Goal: Information Seeking & Learning: Compare options

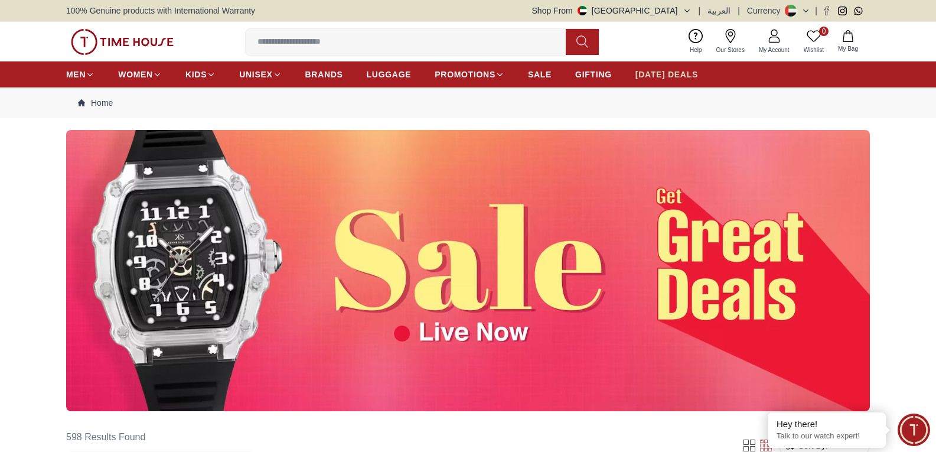
click at [663, 76] on span "[DATE] DEALS" at bounding box center [666, 74] width 63 height 12
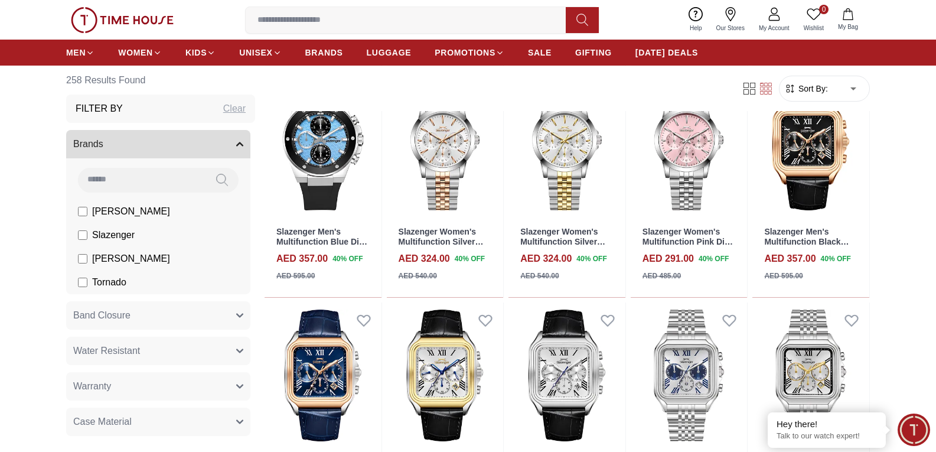
scroll to position [649, 0]
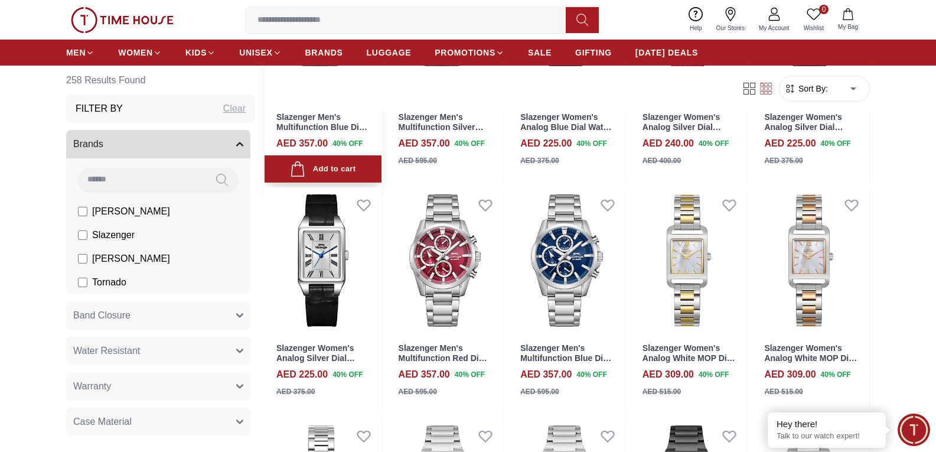
scroll to position [1535, 0]
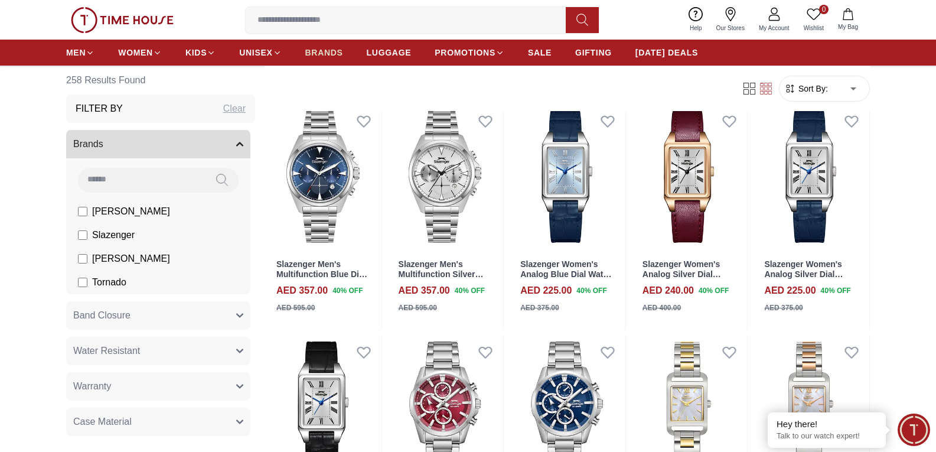
click at [331, 51] on span "BRANDS" at bounding box center [324, 53] width 38 height 12
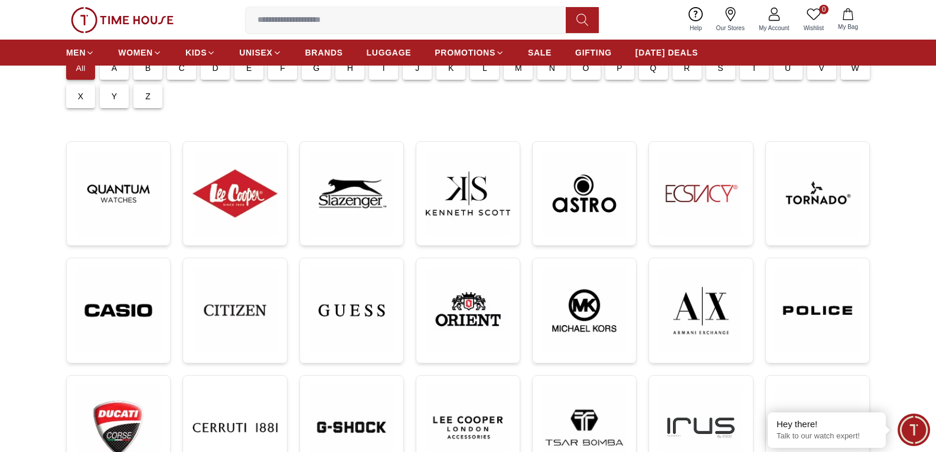
scroll to position [118, 0]
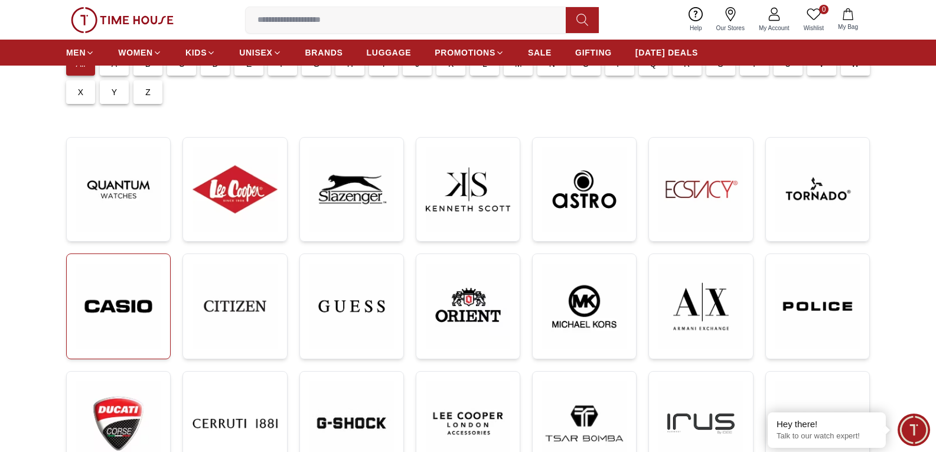
click at [139, 315] on img at bounding box center [118, 305] width 84 height 85
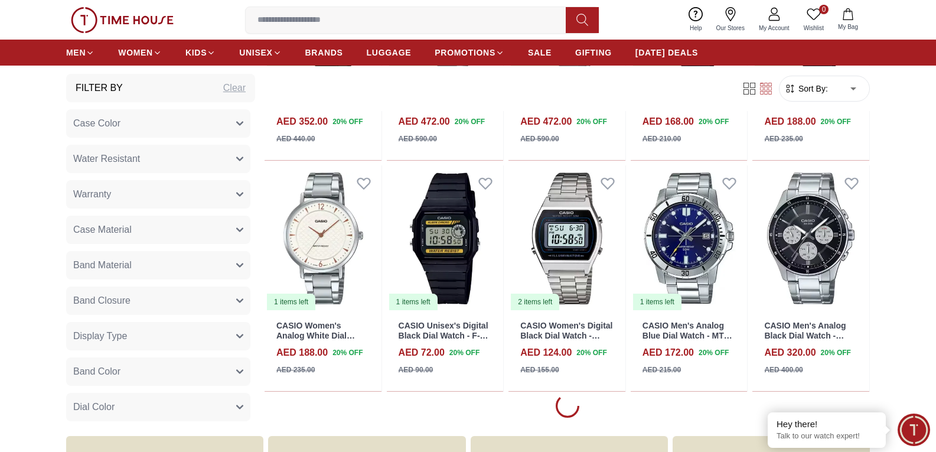
scroll to position [1298, 0]
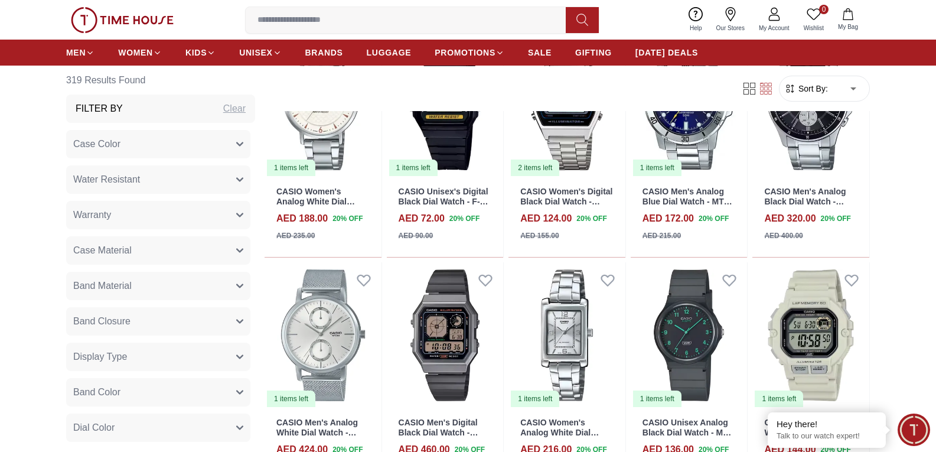
click at [856, 86] on body "100% Genuine products with International Warranty Shop From [GEOGRAPHIC_DATA] |…" at bounding box center [468, 176] width 936 height 2948
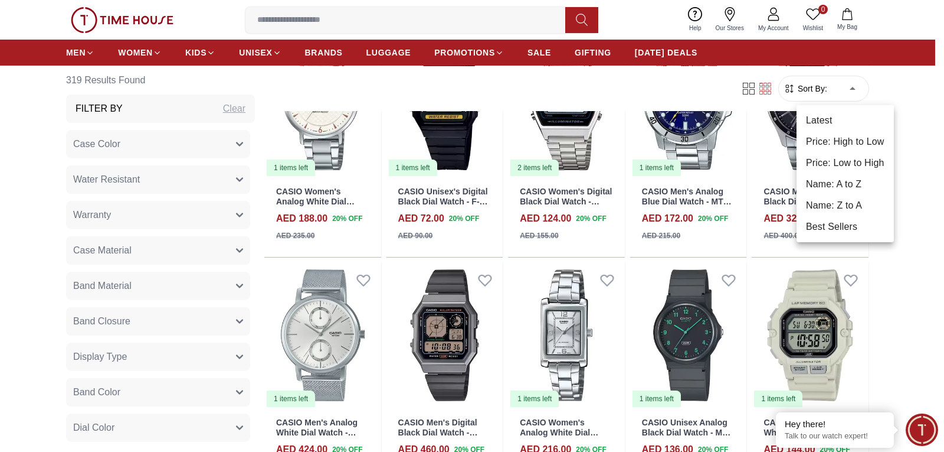
click at [908, 165] on div at bounding box center [472, 226] width 944 height 452
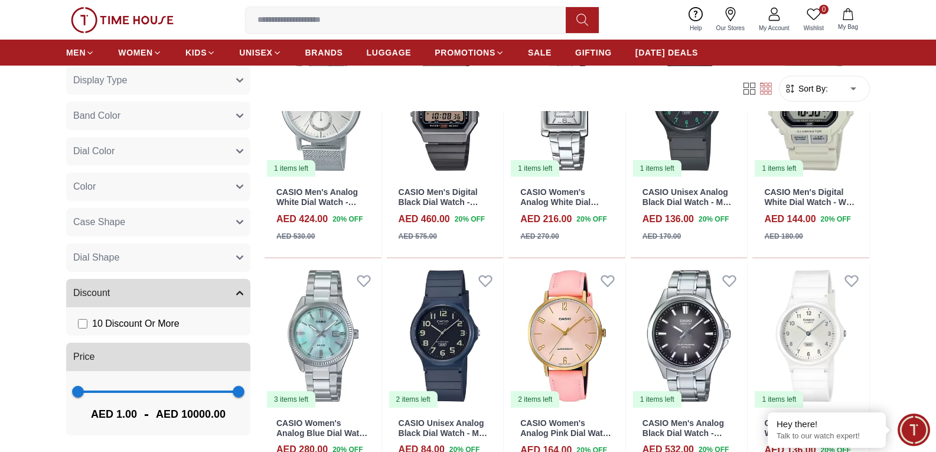
scroll to position [1594, 0]
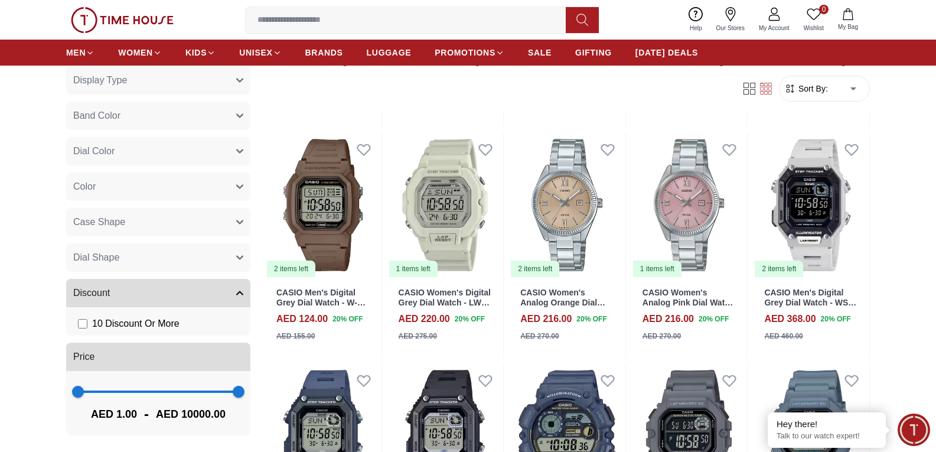
scroll to position [2420, 0]
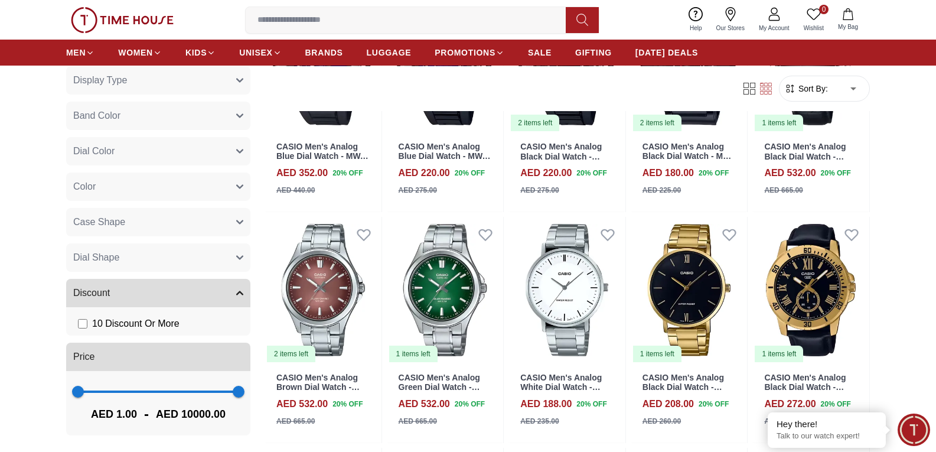
scroll to position [3423, 0]
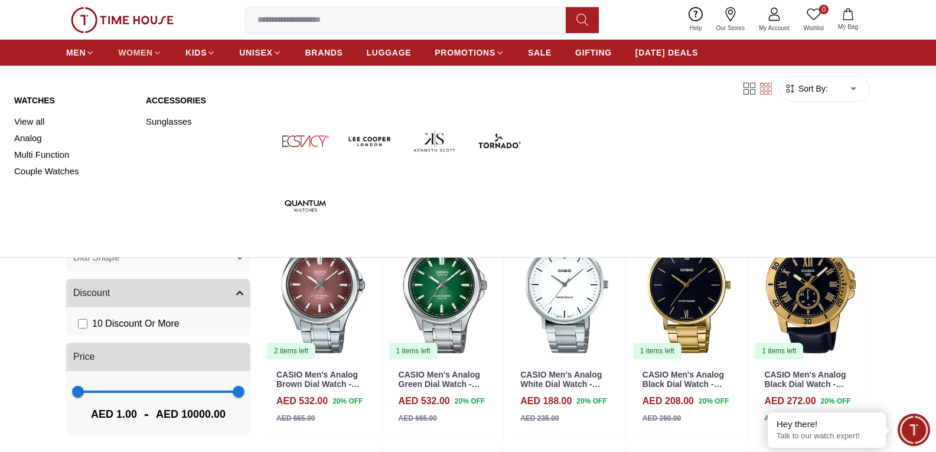
click at [149, 53] on span "WOMEN" at bounding box center [135, 53] width 35 height 12
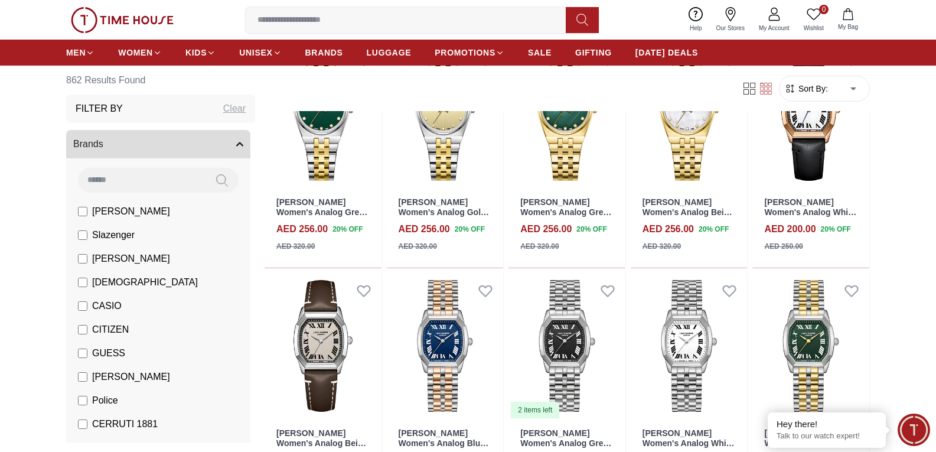
scroll to position [1653, 0]
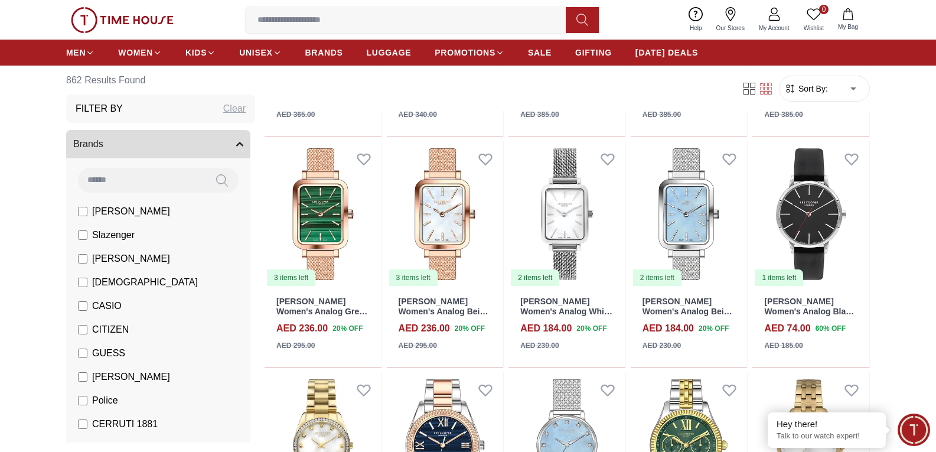
scroll to position [3305, 0]
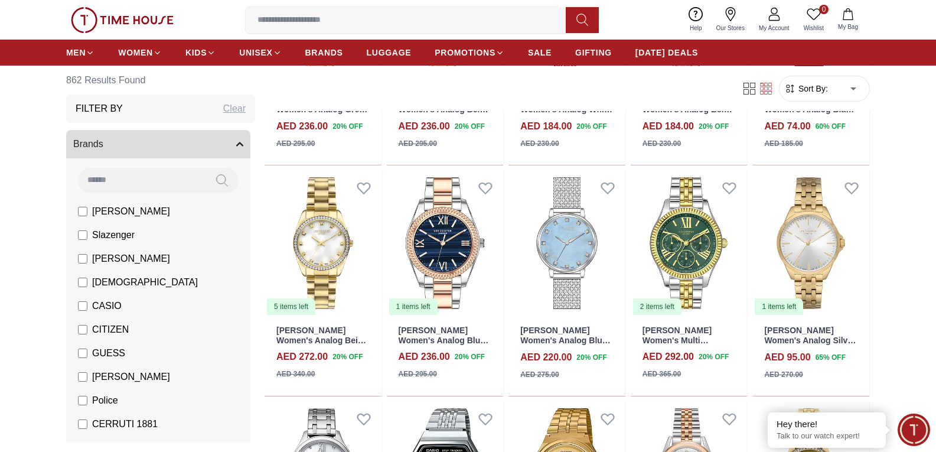
scroll to position [3482, 0]
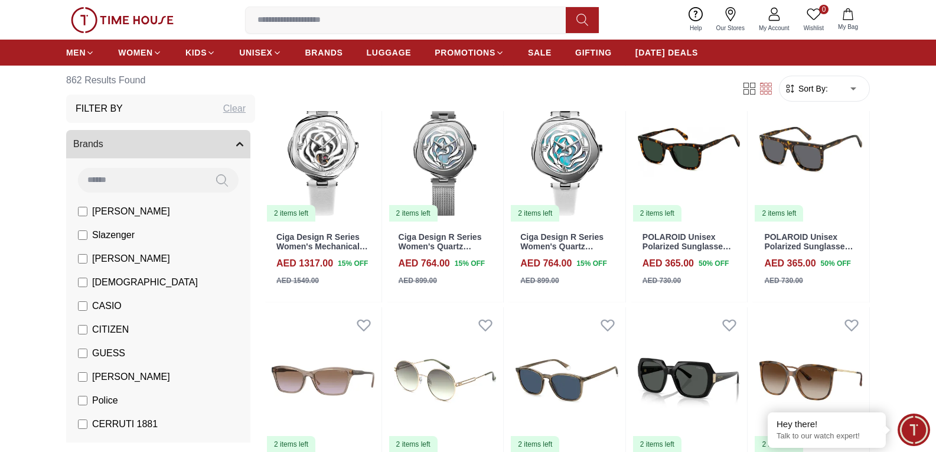
scroll to position [5290, 0]
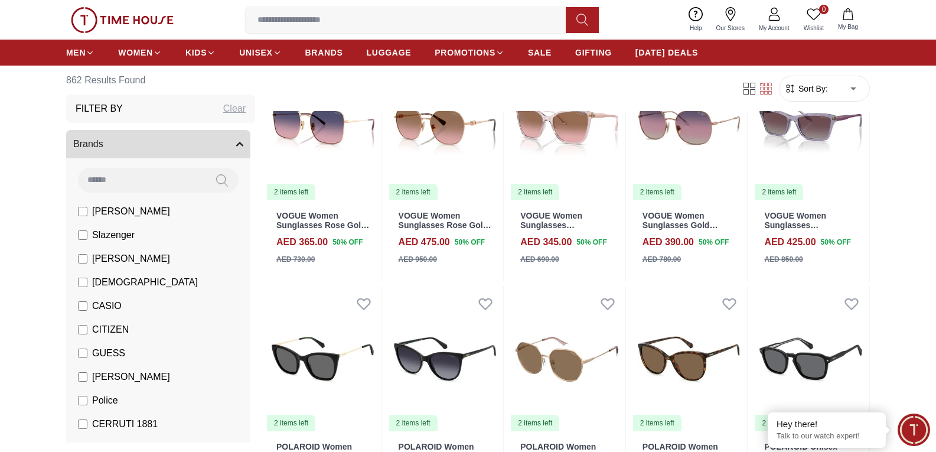
scroll to position [6214, 0]
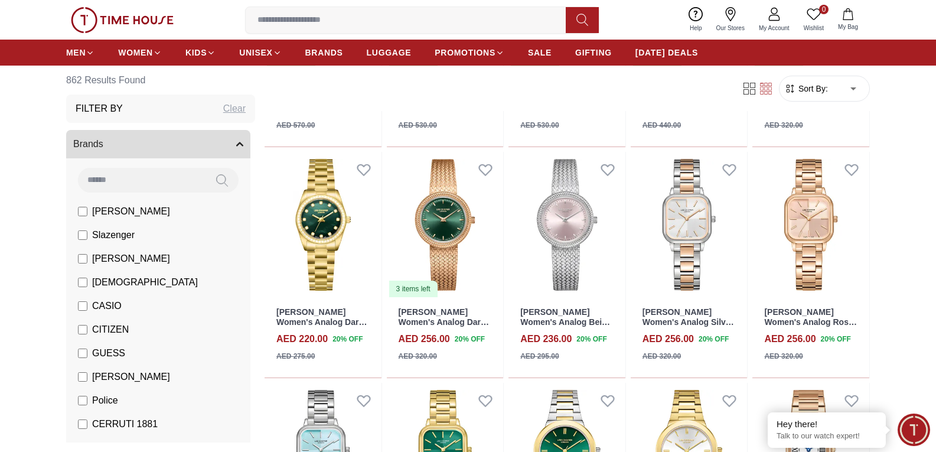
scroll to position [7062, 0]
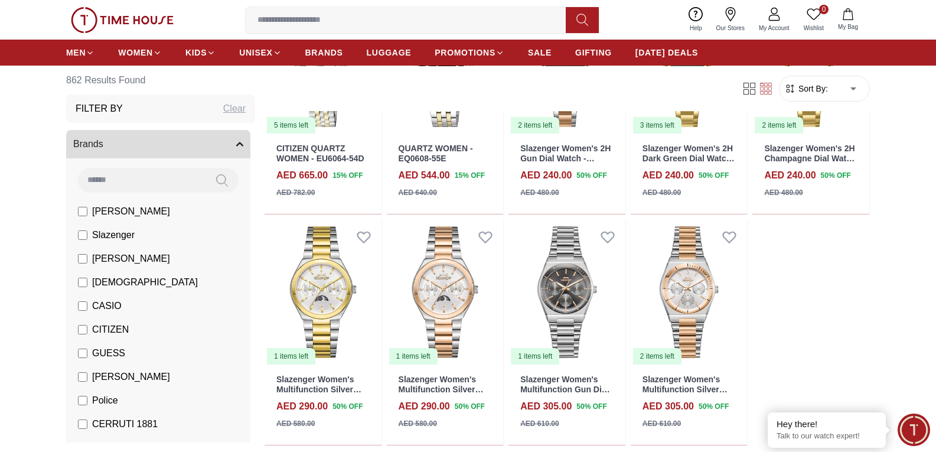
scroll to position [8204, 0]
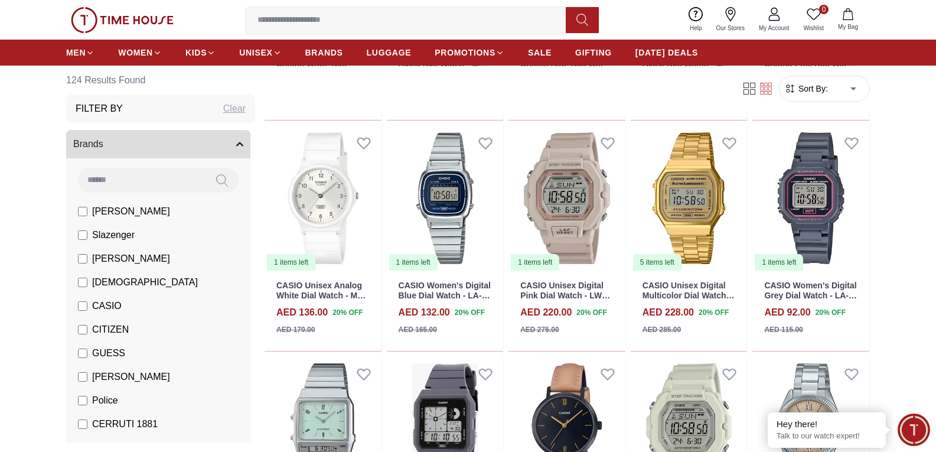
scroll to position [531, 0]
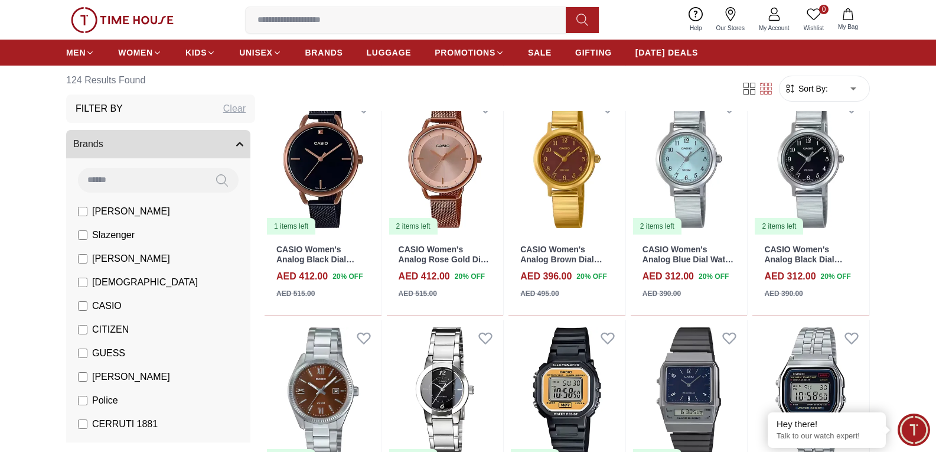
scroll to position [1594, 0]
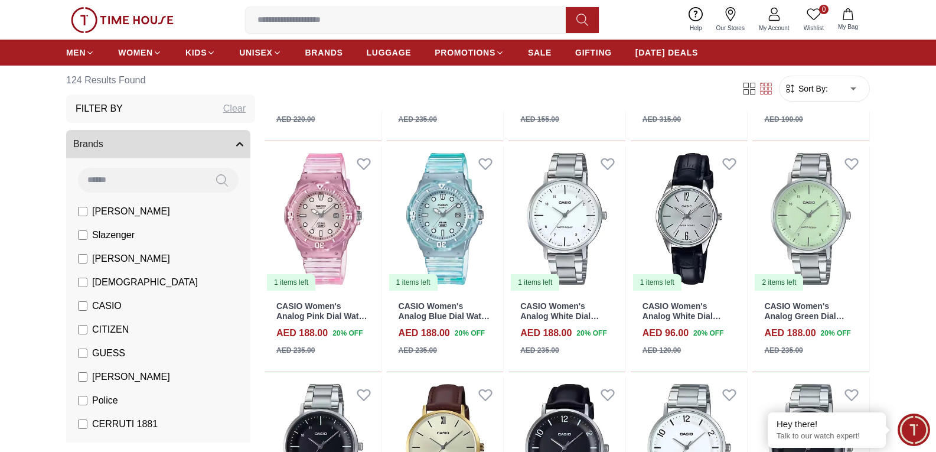
scroll to position [2361, 0]
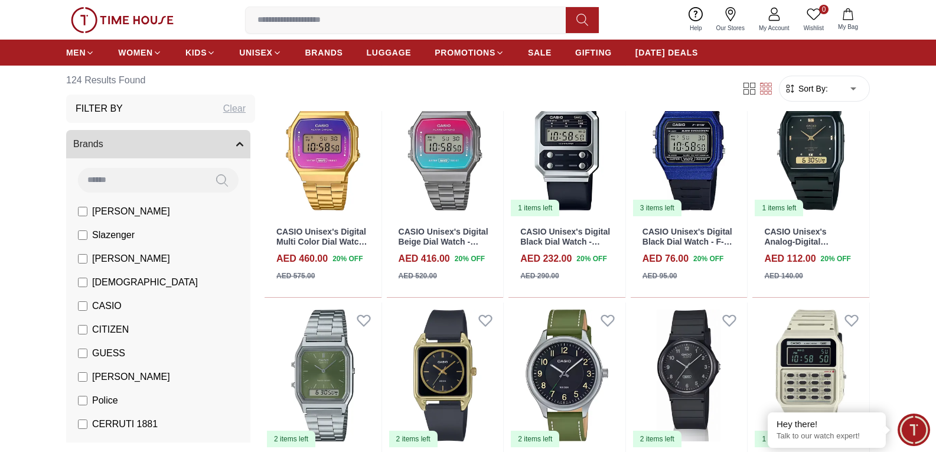
scroll to position [3187, 0]
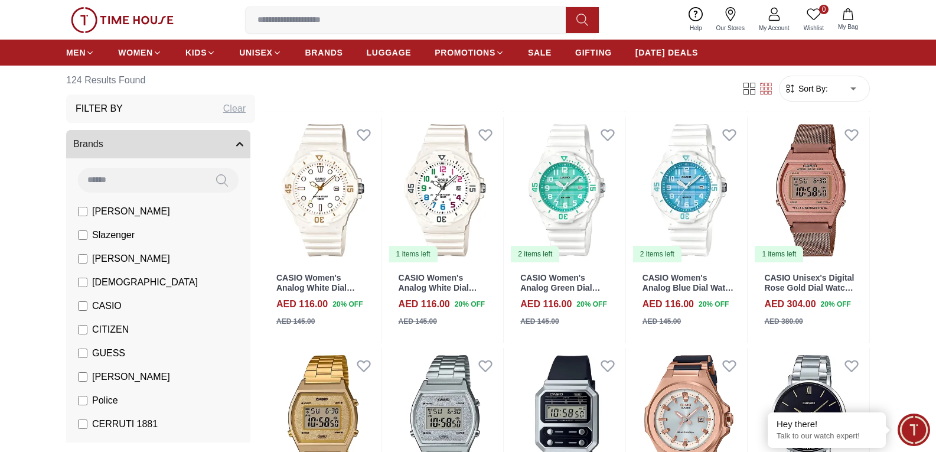
scroll to position [4014, 0]
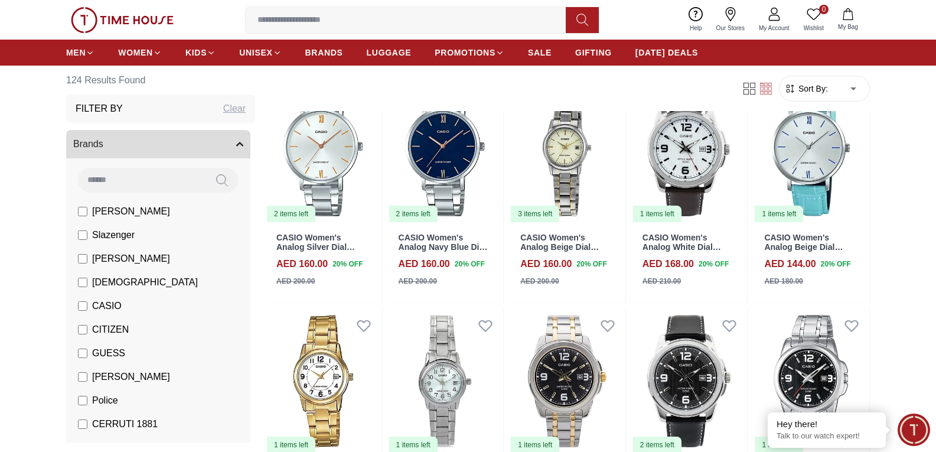
scroll to position [5194, 0]
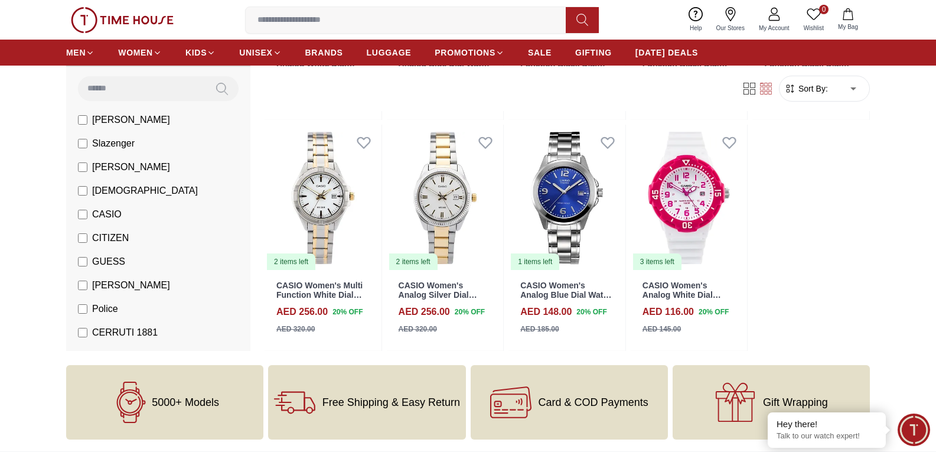
scroll to position [5430, 0]
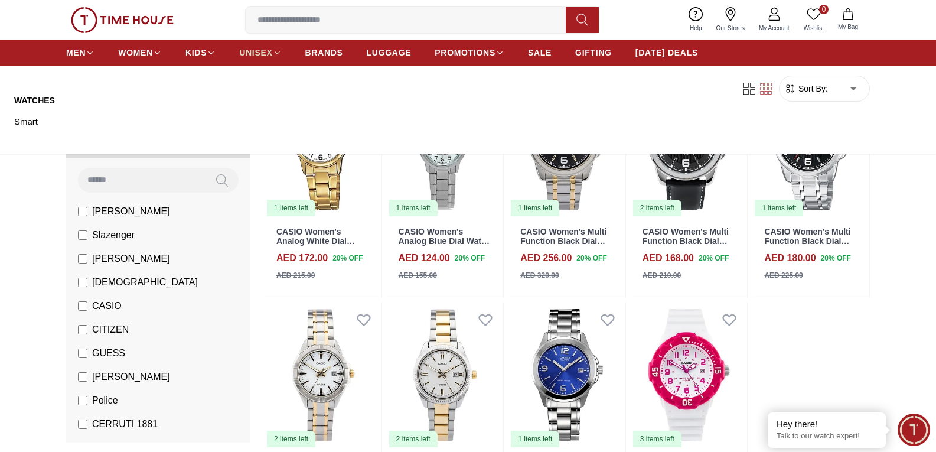
click at [266, 50] on span "UNISEX" at bounding box center [255, 53] width 33 height 12
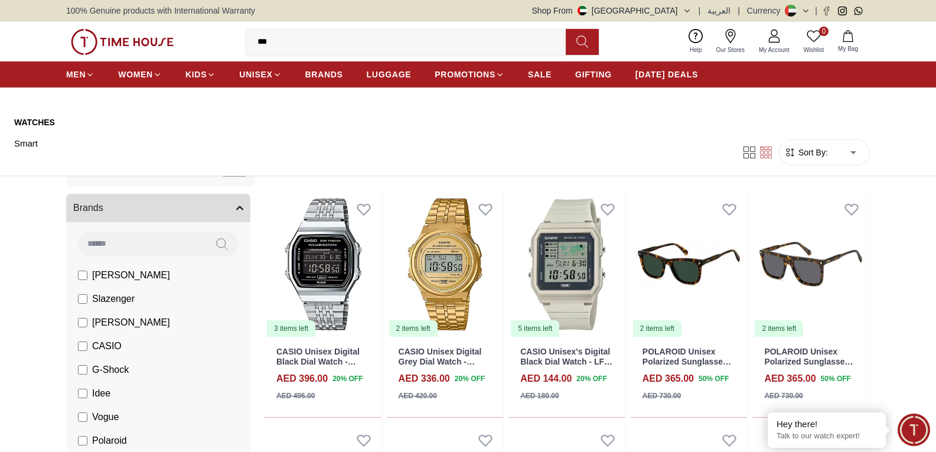
click at [26, 122] on link "Watches" at bounding box center [72, 122] width 117 height 12
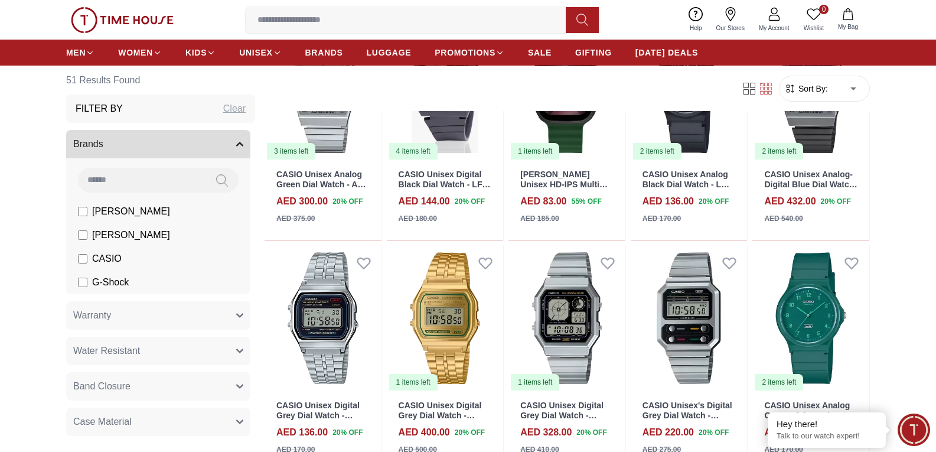
scroll to position [649, 0]
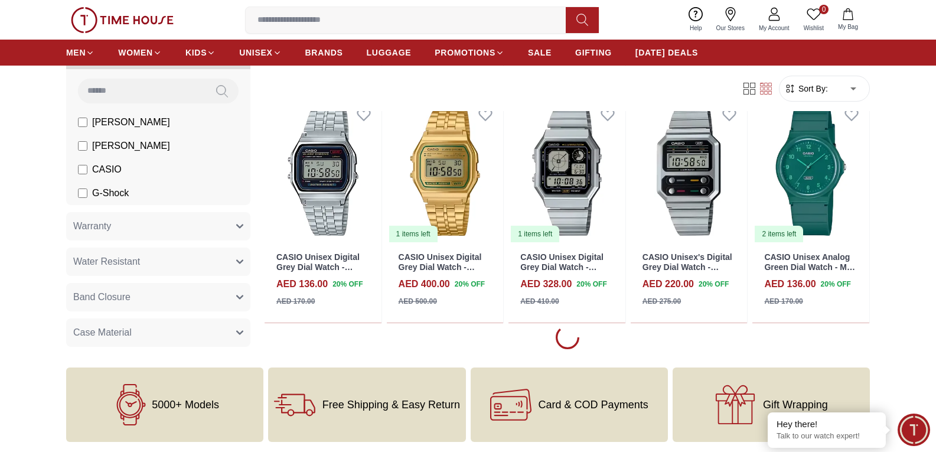
scroll to position [944, 0]
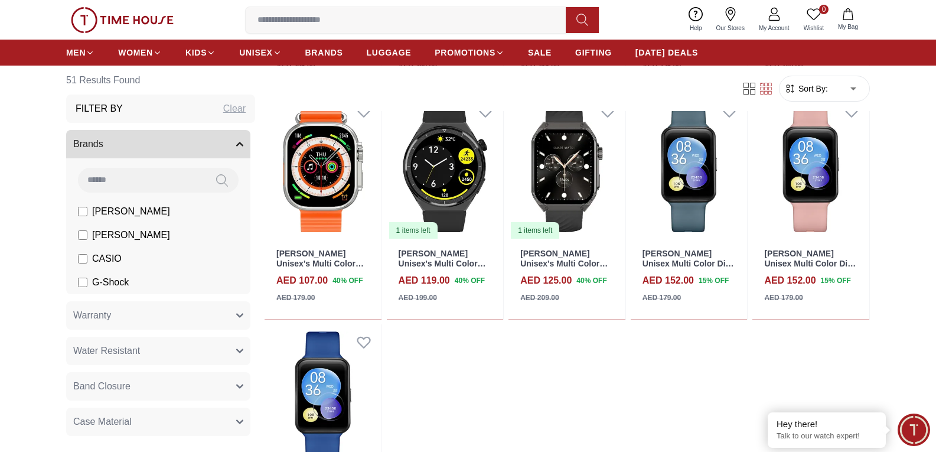
scroll to position [2184, 0]
